Goal: Check status: Check status

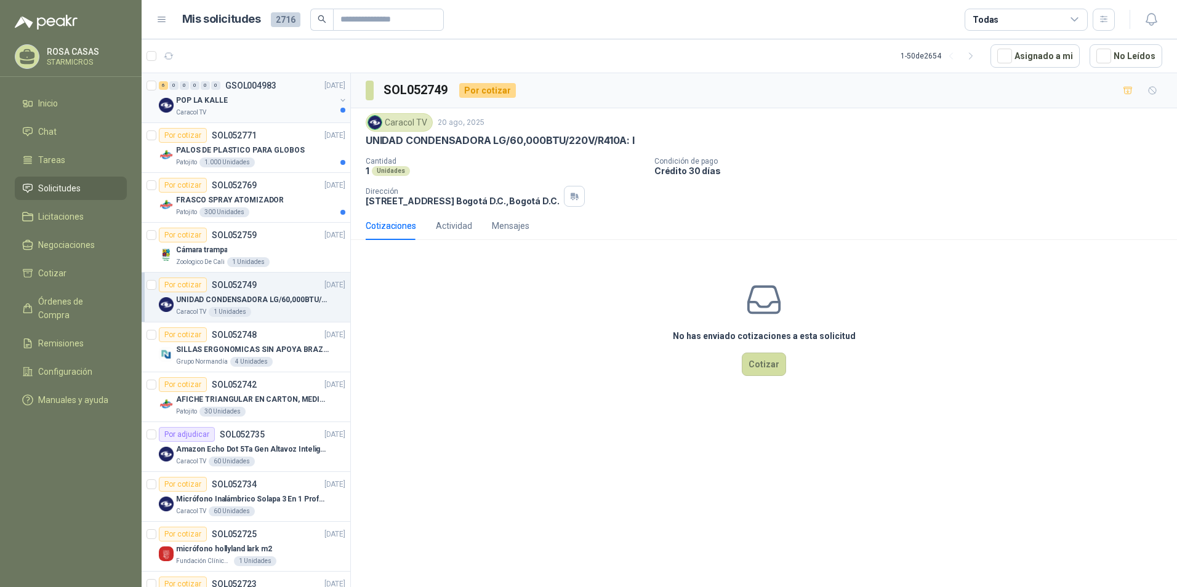
click at [247, 118] on div "6 0 0 0 0 0 GSOL004983 21/08/25 POP LA KALLE Caracol TV" at bounding box center [246, 98] width 209 height 50
click at [250, 108] on div "Caracol TV" at bounding box center [255, 113] width 159 height 10
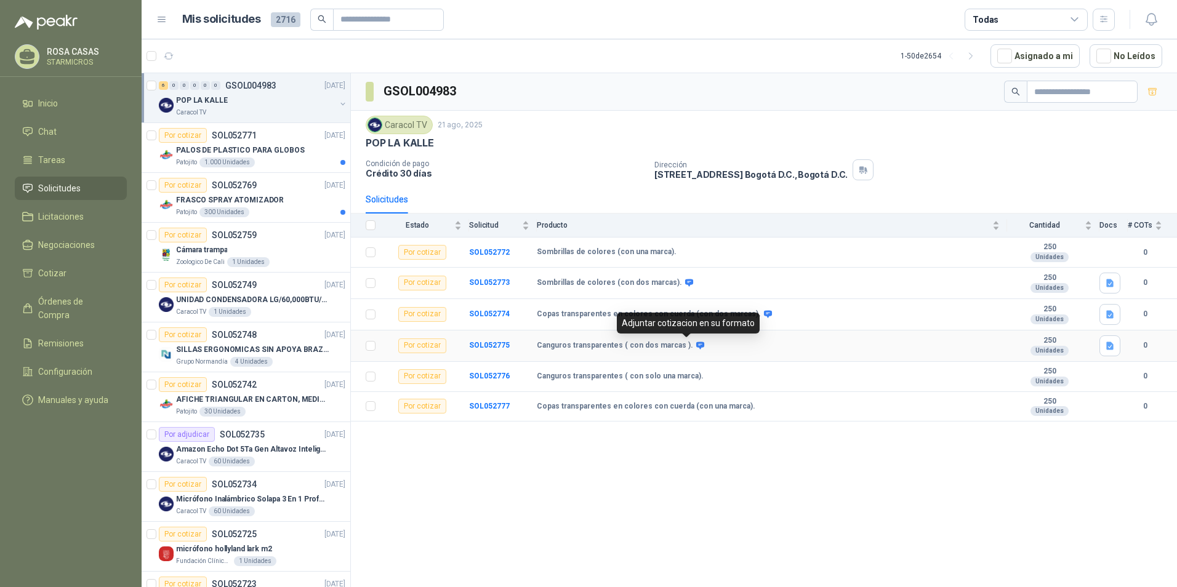
click at [696, 345] on icon at bounding box center [700, 345] width 8 height 7
click at [231, 149] on p "PALOS DE PLASTICO PARA GLOBOS" at bounding box center [240, 151] width 129 height 12
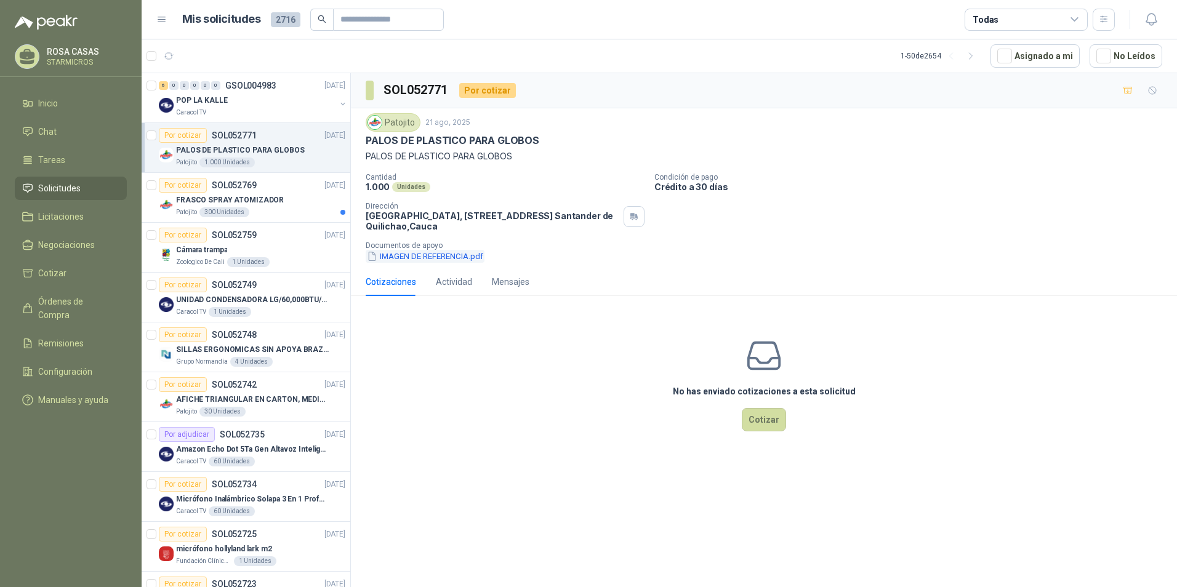
click at [458, 257] on button "IMAGEN DE REFERENCIA.pdf" at bounding box center [425, 256] width 119 height 13
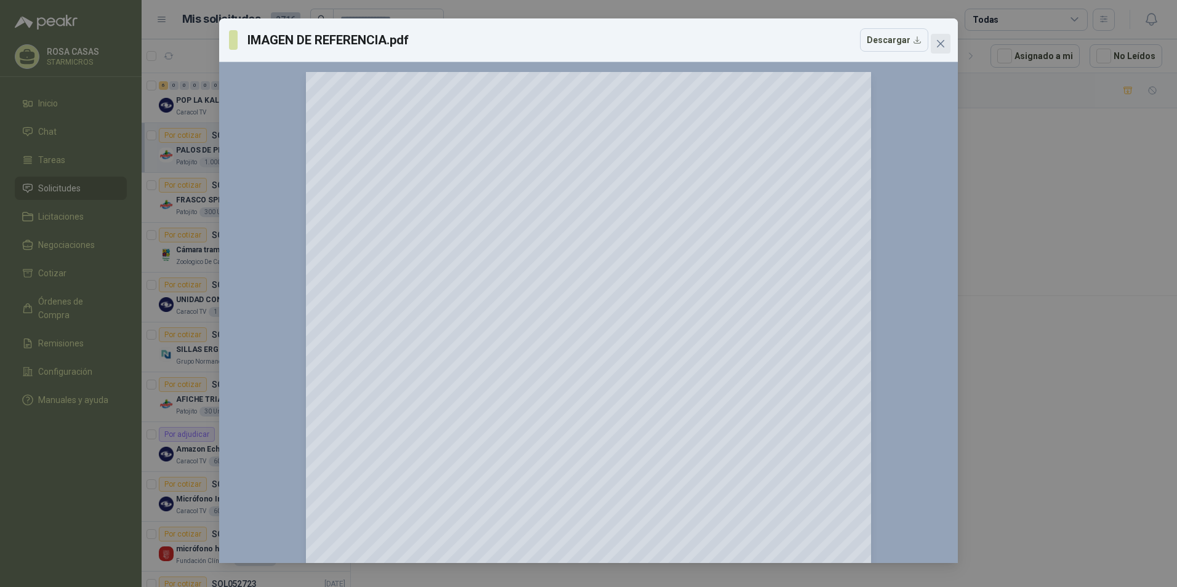
click at [935, 47] on span "Close" at bounding box center [941, 44] width 20 height 10
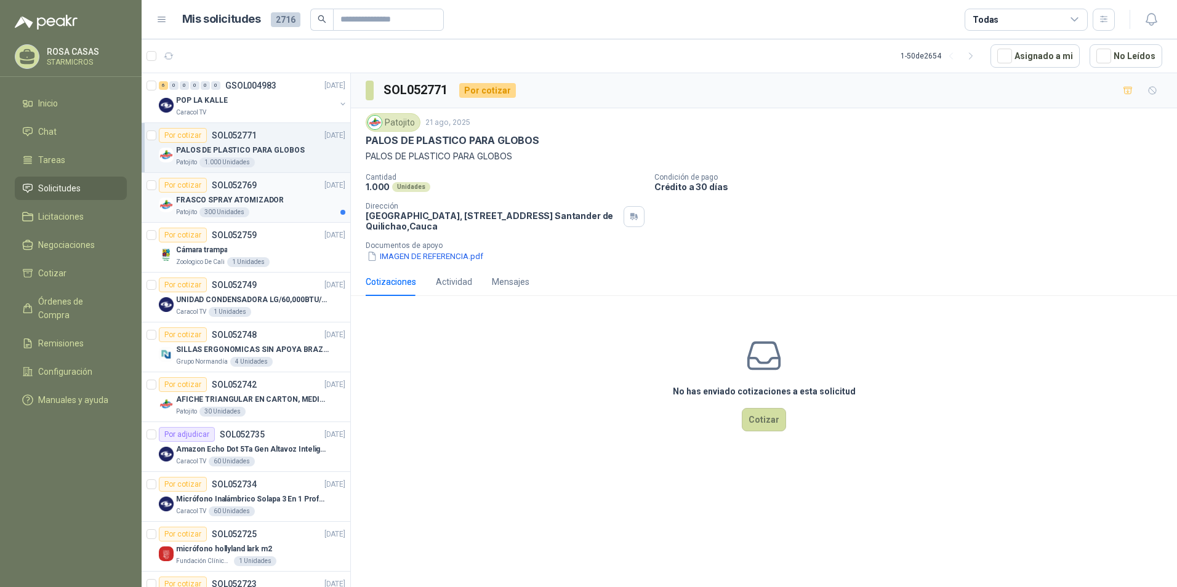
click at [284, 194] on div "FRASCO SPRAY ATOMIZADOR" at bounding box center [260, 200] width 169 height 15
